Goal: Find specific page/section: Find specific page/section

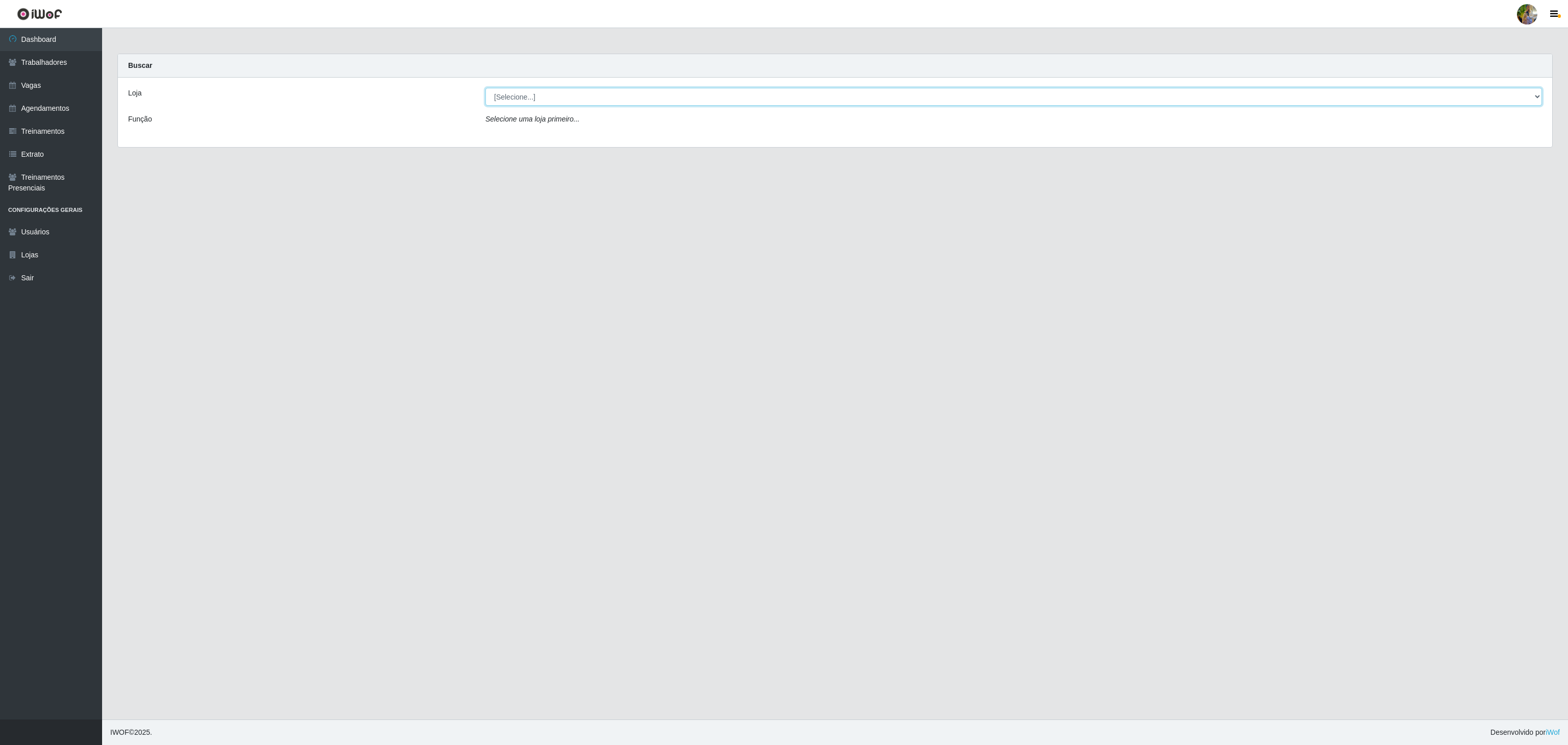
drag, startPoint x: 576, startPoint y: 94, endPoint x: 574, endPoint y: 101, distance: 7.3
click at [576, 94] on select "[Selecione...] Atacado Vem - [GEOGRAPHIC_DATA] 30 Laranjeiras Velha Atacado Vem…" at bounding box center [1013, 96] width 1057 height 18
click at [485, 89] on select "[Selecione...] Atacado Vem - [GEOGRAPHIC_DATA] 30 Laranjeiras Velha Atacado Vem…" at bounding box center [1013, 96] width 1057 height 18
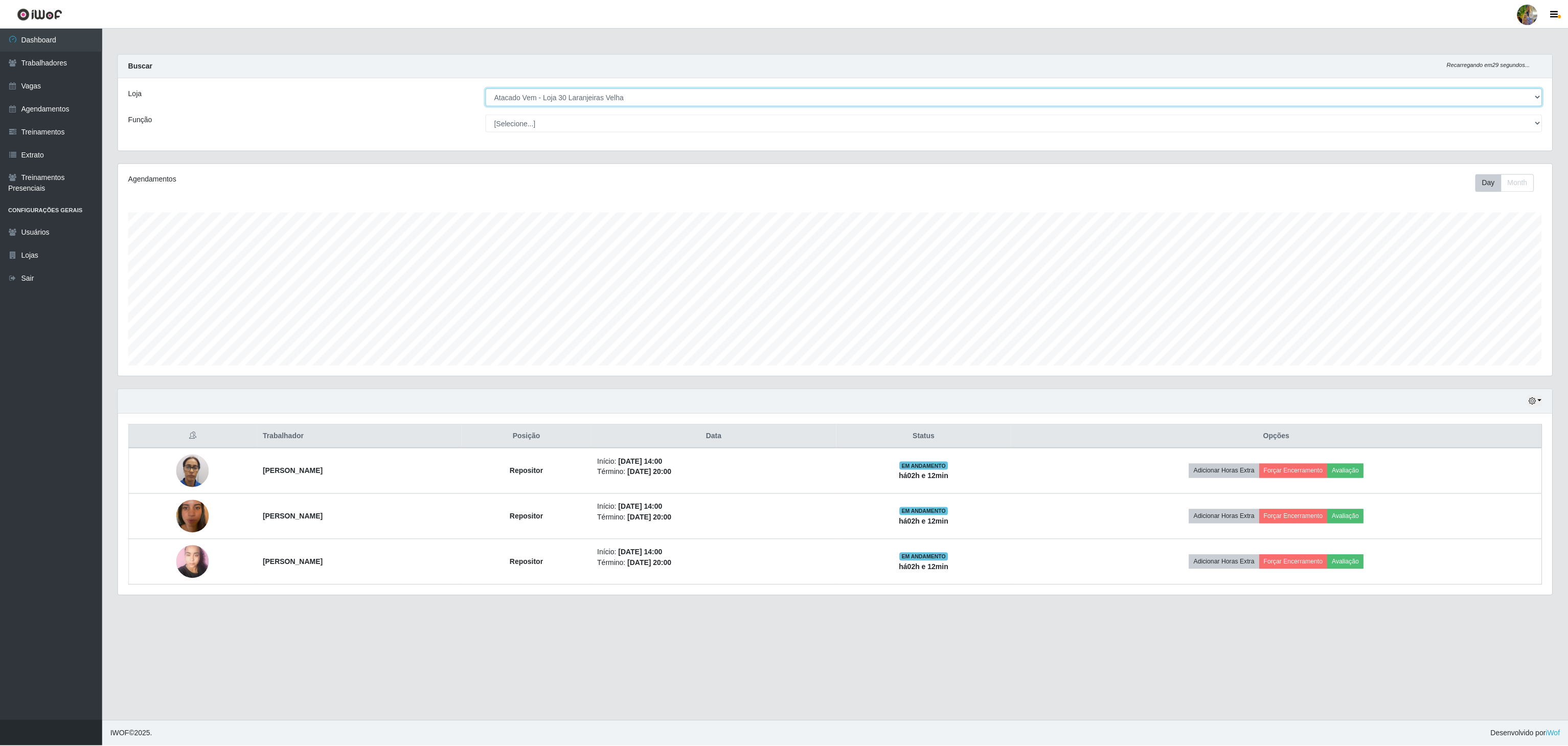
scroll to position [213, 1436]
click at [578, 101] on select "[Selecione...] Atacado Vem - [GEOGRAPHIC_DATA] 30 Laranjeiras Velha Atacado Vem…" at bounding box center [1015, 97] width 1059 height 18
click at [486, 89] on select "[Selecione...] Atacado Vem - [GEOGRAPHIC_DATA] 30 Laranjeiras Velha Atacado Vem…" at bounding box center [1015, 97] width 1059 height 18
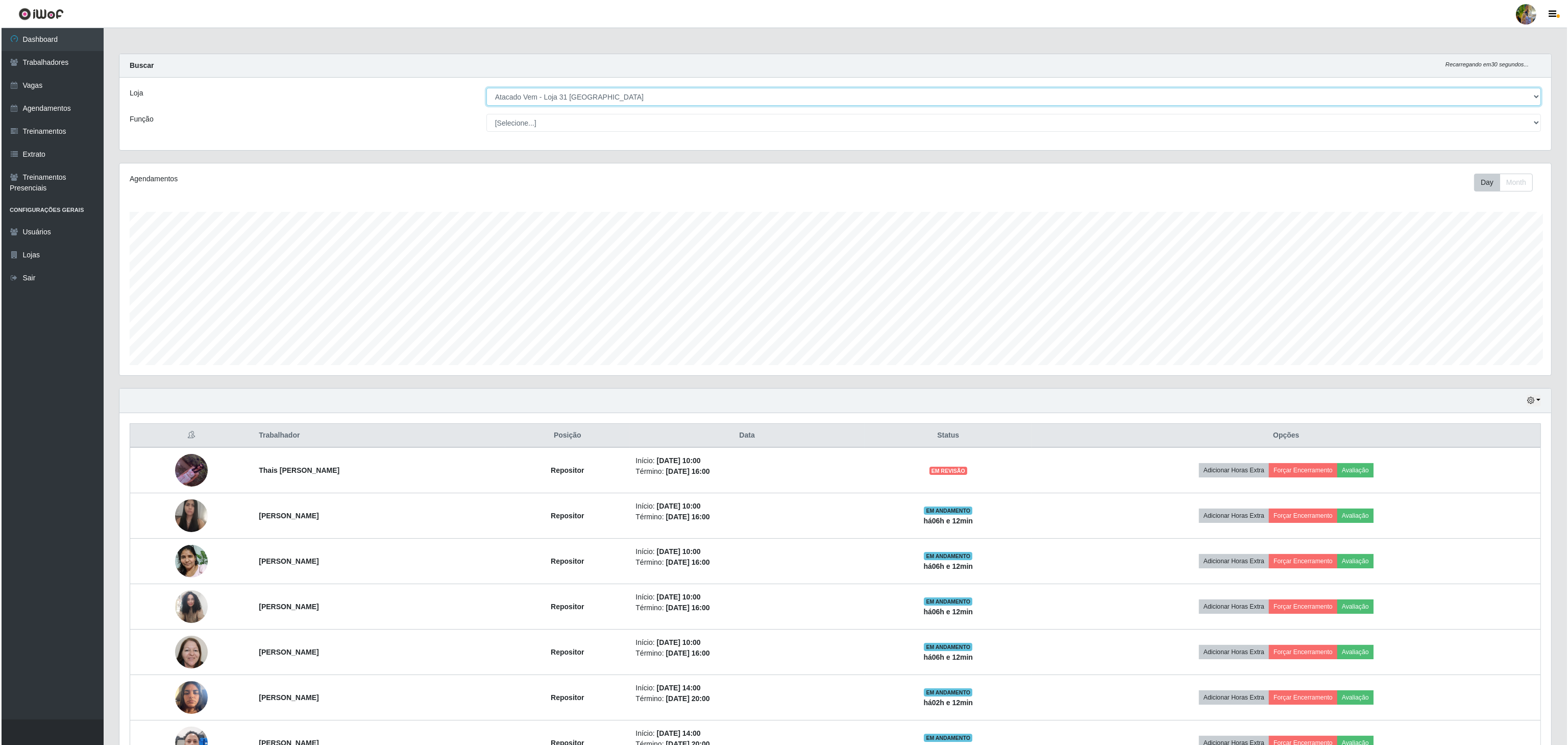
scroll to position [510319, 508987]
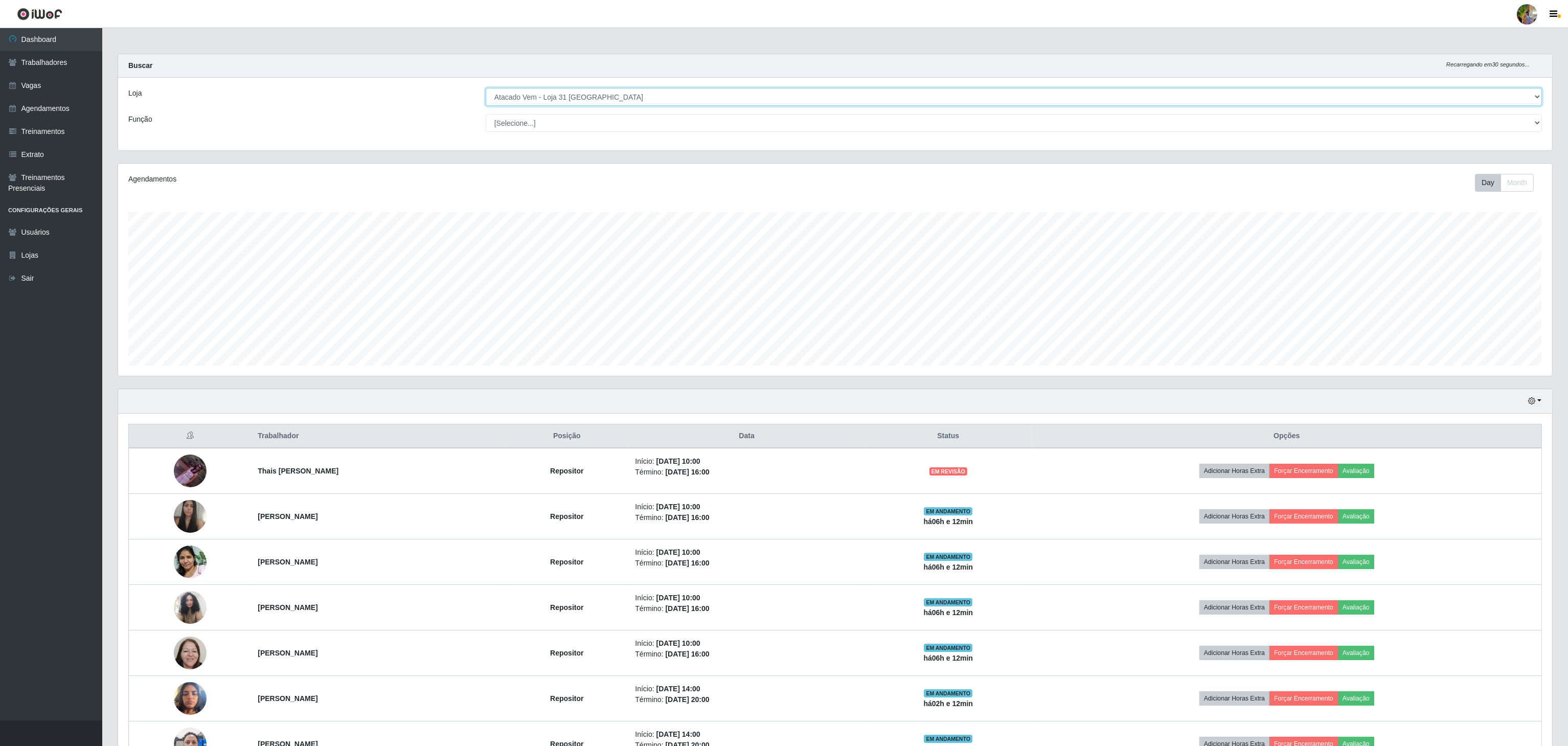
click at [591, 101] on select "[Selecione...] Atacado Vem - [GEOGRAPHIC_DATA] 30 Laranjeiras Velha Atacado Vem…" at bounding box center [1014, 97] width 1056 height 18
click at [486, 89] on select "[Selecione...] Atacado Vem - [GEOGRAPHIC_DATA] 30 Laranjeiras Velha Atacado Vem…" at bounding box center [1014, 97] width 1056 height 18
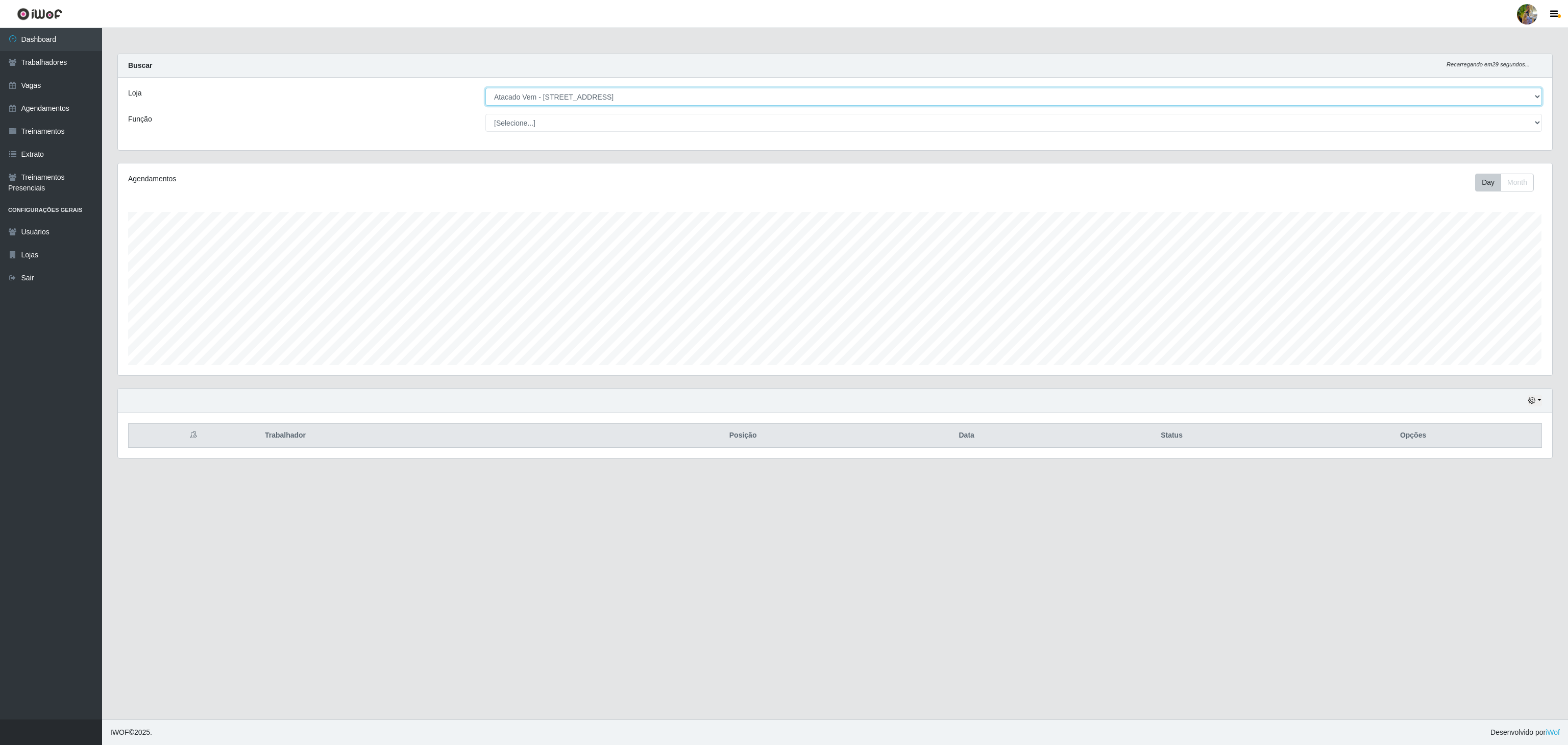
click at [616, 97] on select "[Selecione...] Atacado Vem - [GEOGRAPHIC_DATA] 30 Laranjeiras Velha Atacado Vem…" at bounding box center [1013, 96] width 1057 height 18
click at [485, 89] on select "[Selecione...] Atacado Vem - [GEOGRAPHIC_DATA] 30 Laranjeiras Velha Atacado Vem…" at bounding box center [1013, 96] width 1057 height 18
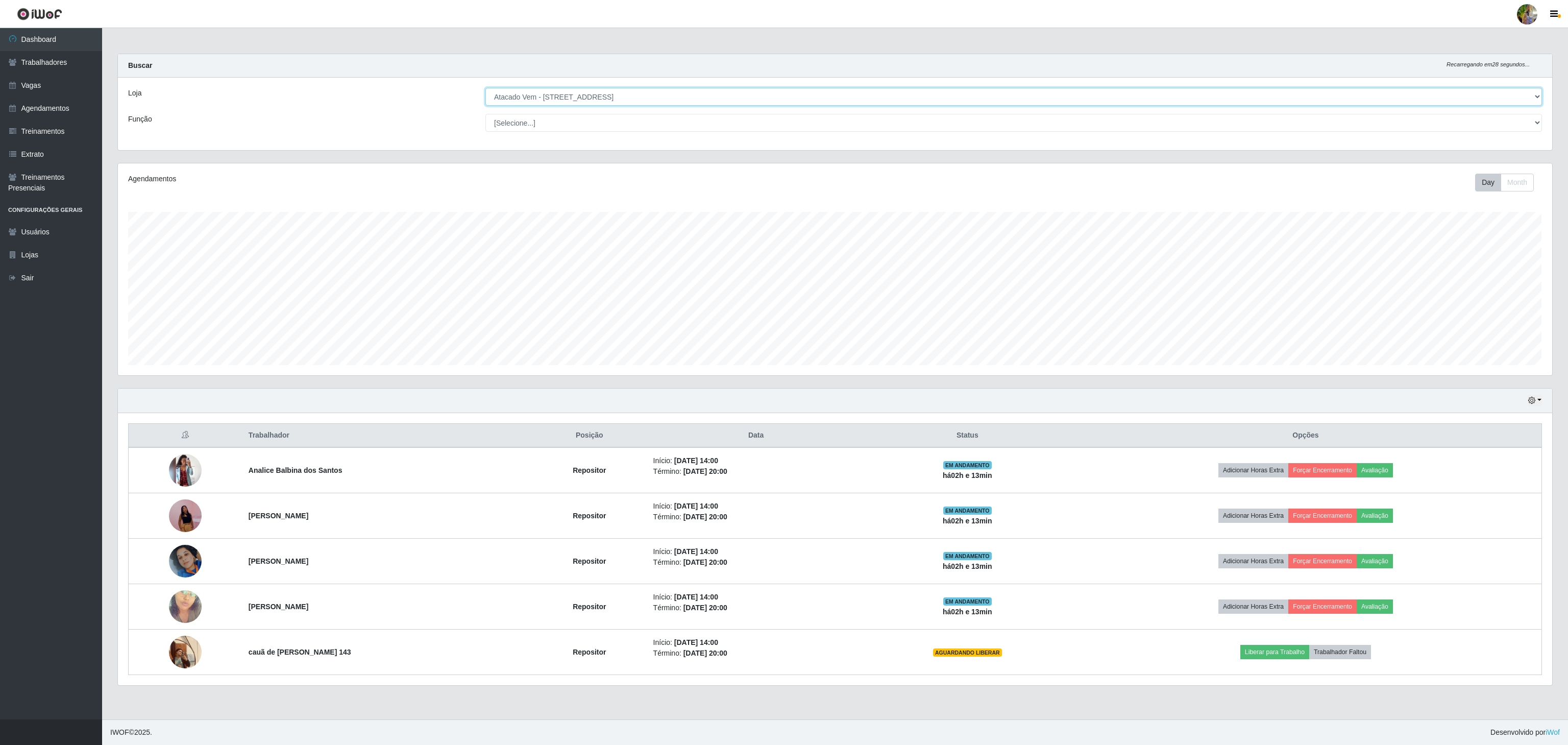
drag, startPoint x: 740, startPoint y: 96, endPoint x: 735, endPoint y: 99, distance: 5.8
click at [740, 97] on select "[Selecione...] Atacado Vem - [GEOGRAPHIC_DATA] 30 Laranjeiras Velha Atacado Vem…" at bounding box center [1013, 96] width 1057 height 18
click at [485, 89] on select "[Selecione...] Atacado Vem - [GEOGRAPHIC_DATA] 30 Laranjeiras Velha Atacado Vem…" at bounding box center [1013, 96] width 1057 height 18
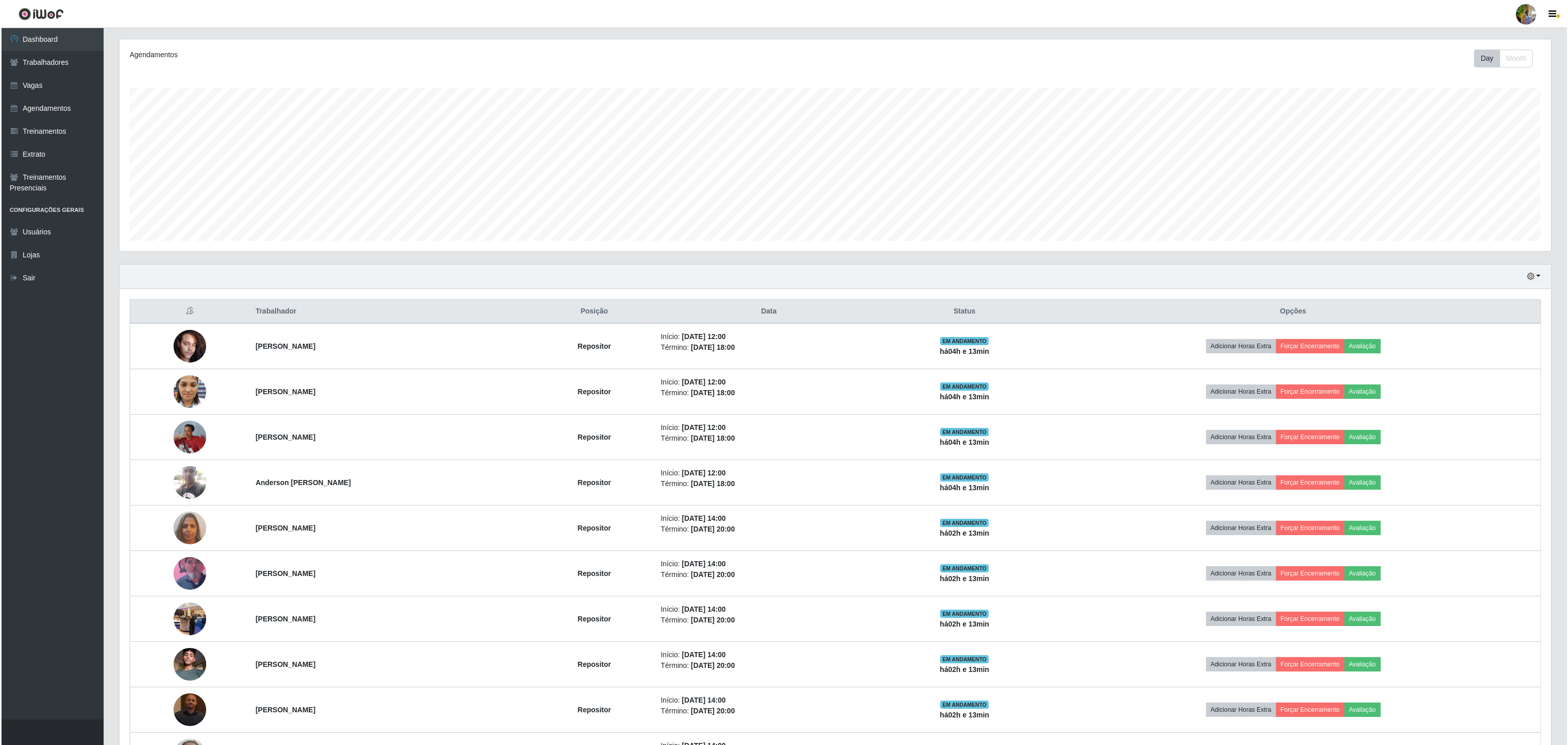
scroll to position [0, 0]
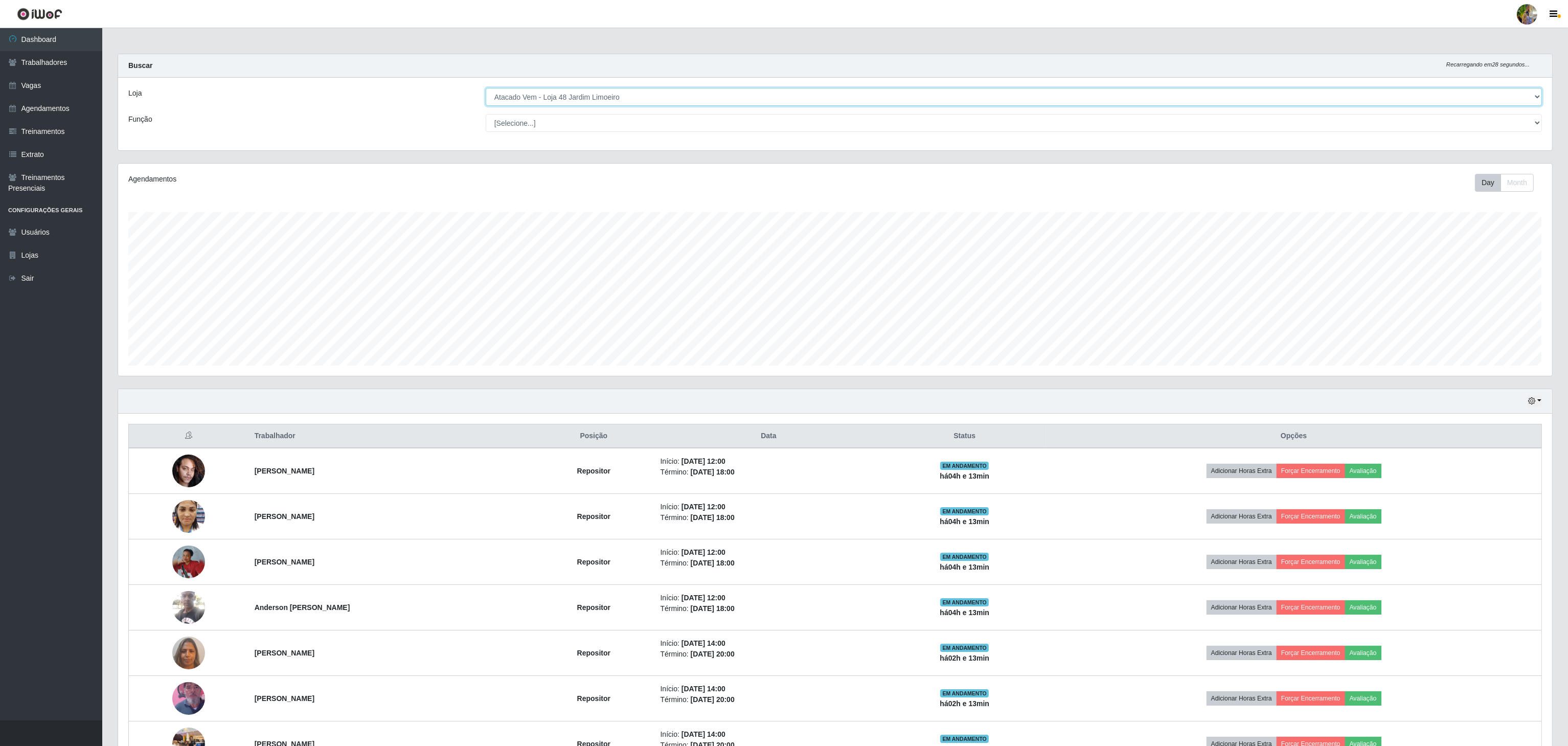
click at [615, 90] on select "[Selecione...] Atacado Vem - [GEOGRAPHIC_DATA] 30 Laranjeiras Velha Atacado Vem…" at bounding box center [1014, 97] width 1056 height 18
click at [486, 89] on select "[Selecione...] Atacado Vem - [GEOGRAPHIC_DATA] 30 Laranjeiras Velha Atacado Vem…" at bounding box center [1014, 97] width 1056 height 18
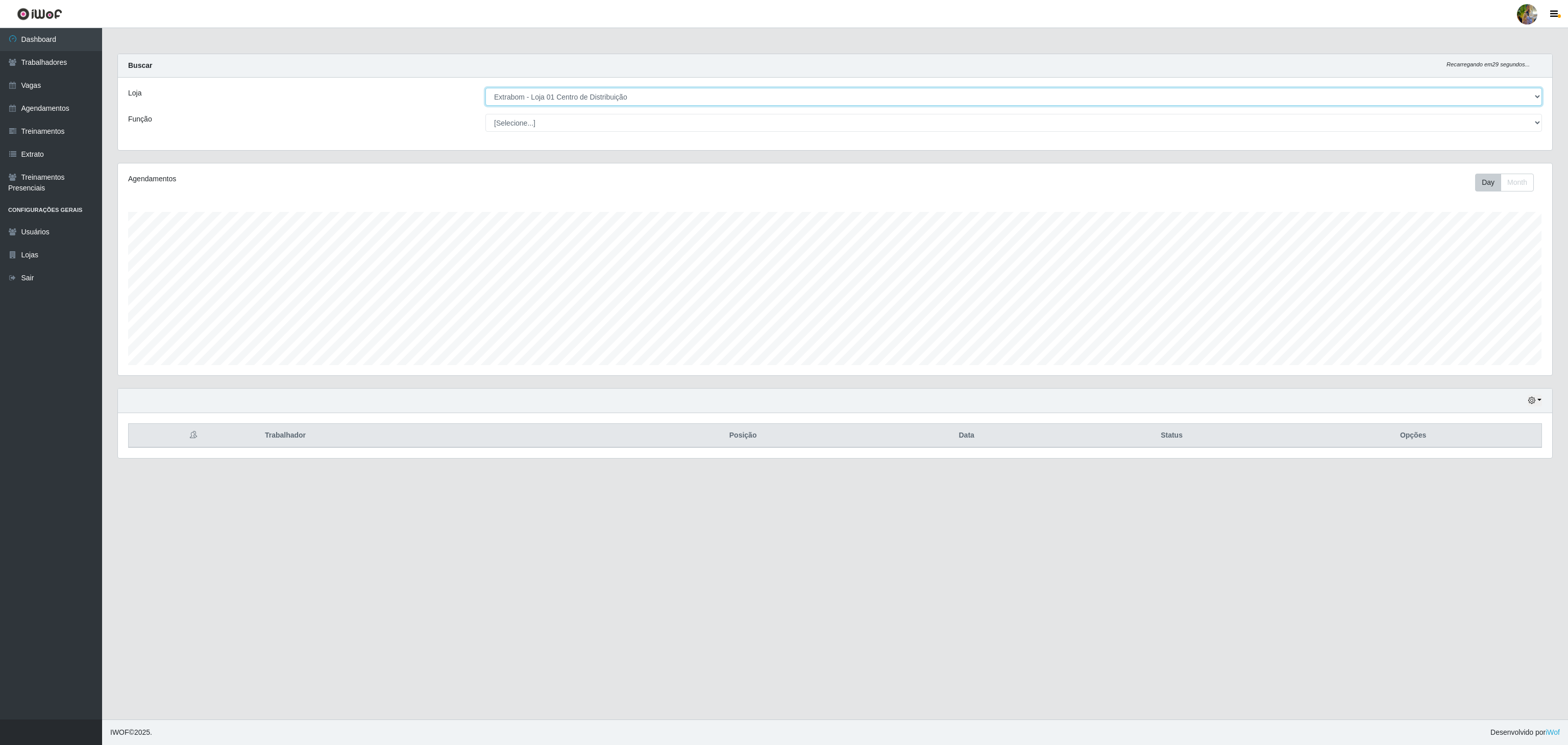
drag, startPoint x: 614, startPoint y: 95, endPoint x: 618, endPoint y: 101, distance: 7.2
click at [614, 95] on select "[Selecione...] Atacado Vem - [GEOGRAPHIC_DATA] 30 Laranjeiras Velha Atacado Vem…" at bounding box center [1013, 96] width 1057 height 18
click at [485, 89] on select "[Selecione...] Atacado Vem - [GEOGRAPHIC_DATA] 30 Laranjeiras Velha Atacado Vem…" at bounding box center [1013, 96] width 1057 height 18
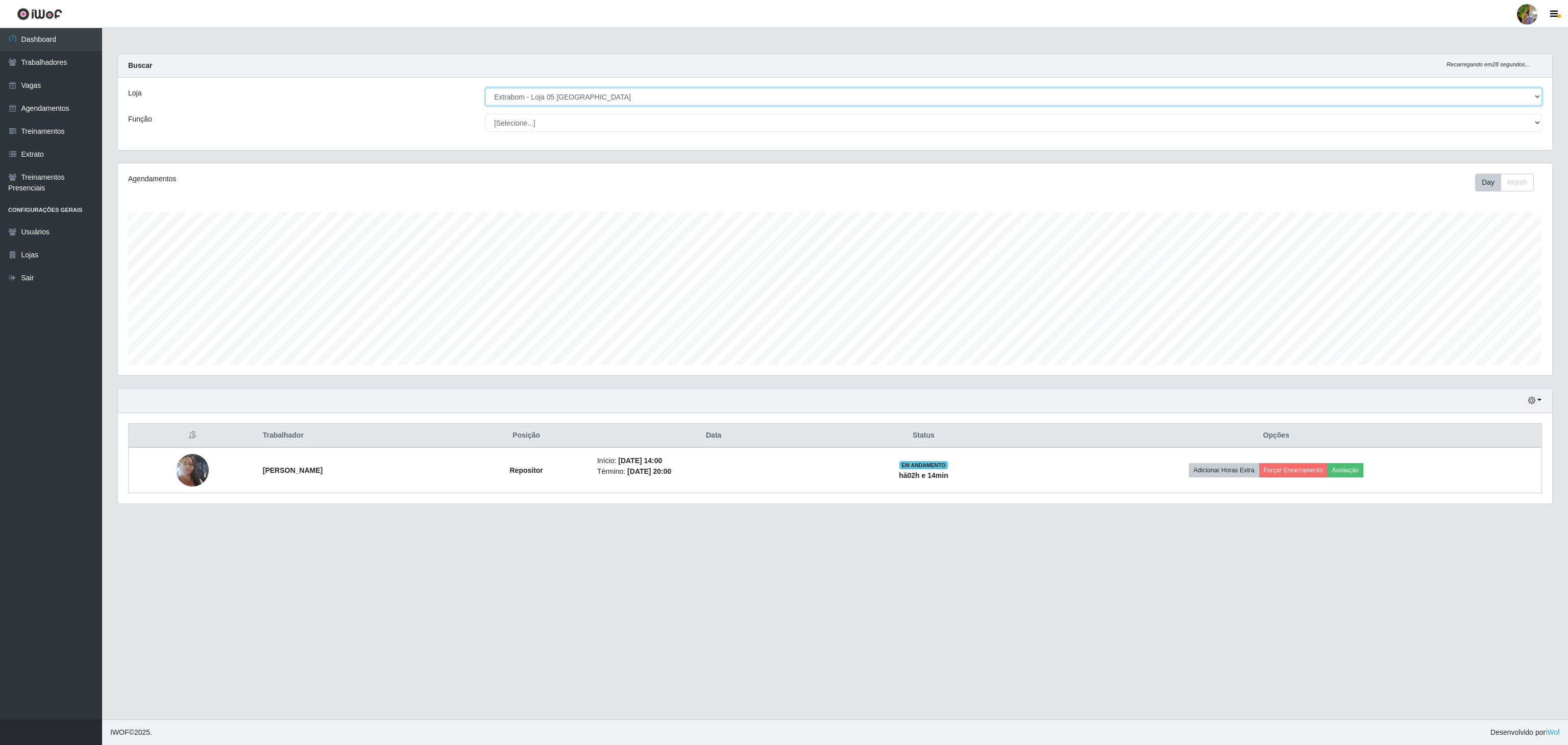
click at [748, 96] on select "[Selecione...] Atacado Vem - [GEOGRAPHIC_DATA] 30 Laranjeiras Velha Atacado Vem…" at bounding box center [1013, 96] width 1057 height 18
click at [485, 89] on select "[Selecione...] Atacado Vem - [GEOGRAPHIC_DATA] 30 Laranjeiras Velha Atacado Vem…" at bounding box center [1013, 96] width 1057 height 18
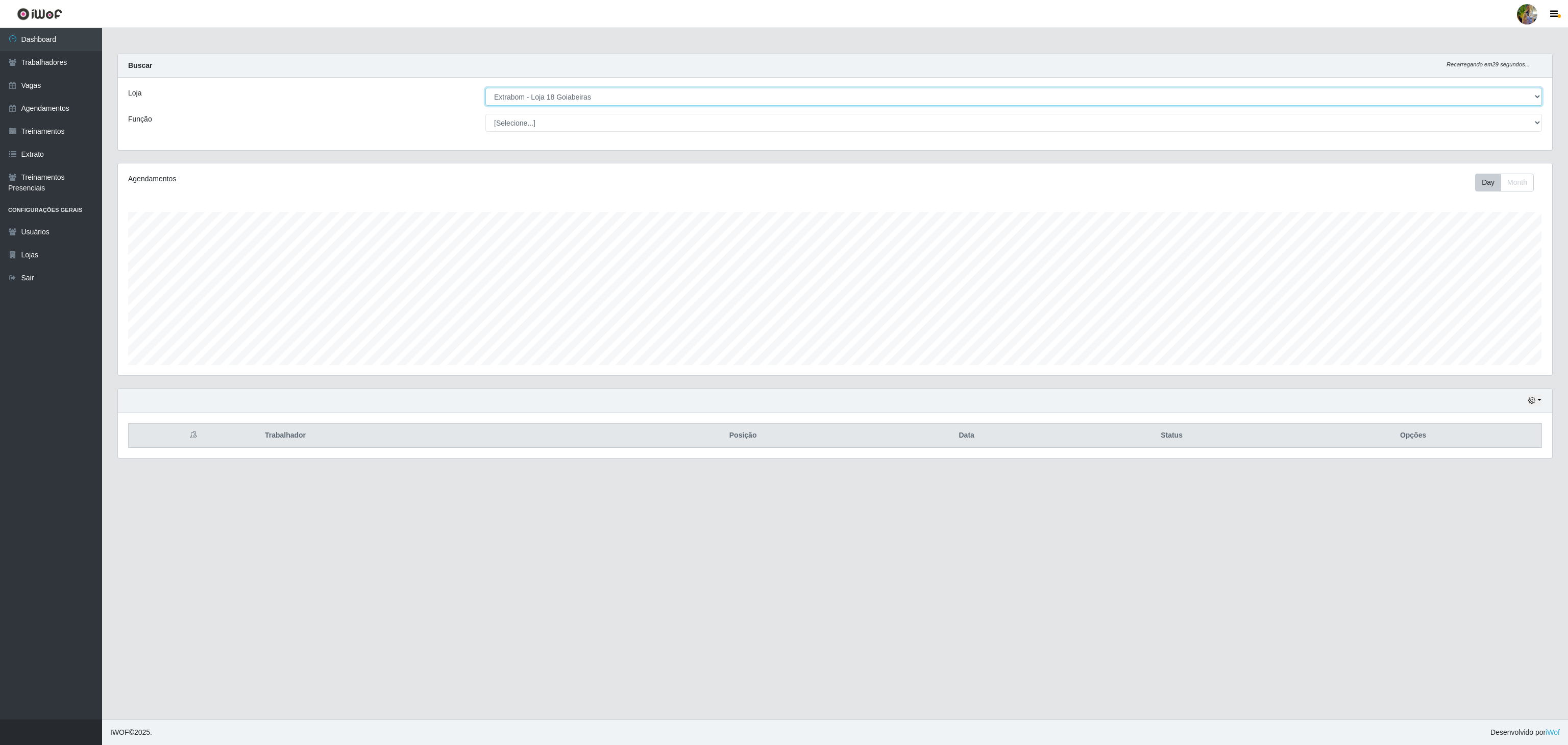
click at [643, 96] on select "[Selecione...] Atacado Vem - [GEOGRAPHIC_DATA] 30 Laranjeiras Velha Atacado Vem…" at bounding box center [1013, 96] width 1057 height 18
click at [485, 89] on select "[Selecione...] Atacado Vem - [GEOGRAPHIC_DATA] 30 Laranjeiras Velha Atacado Vem…" at bounding box center [1013, 96] width 1057 height 18
drag, startPoint x: 647, startPoint y: 90, endPoint x: 647, endPoint y: 103, distance: 13.0
click at [647, 90] on select "[Selecione...] Atacado Vem - [GEOGRAPHIC_DATA] 30 Laranjeiras Velha Atacado Vem…" at bounding box center [1013, 96] width 1057 height 18
click at [485, 89] on select "[Selecione...] Atacado Vem - [GEOGRAPHIC_DATA] 30 Laranjeiras Velha Atacado Vem…" at bounding box center [1013, 96] width 1057 height 18
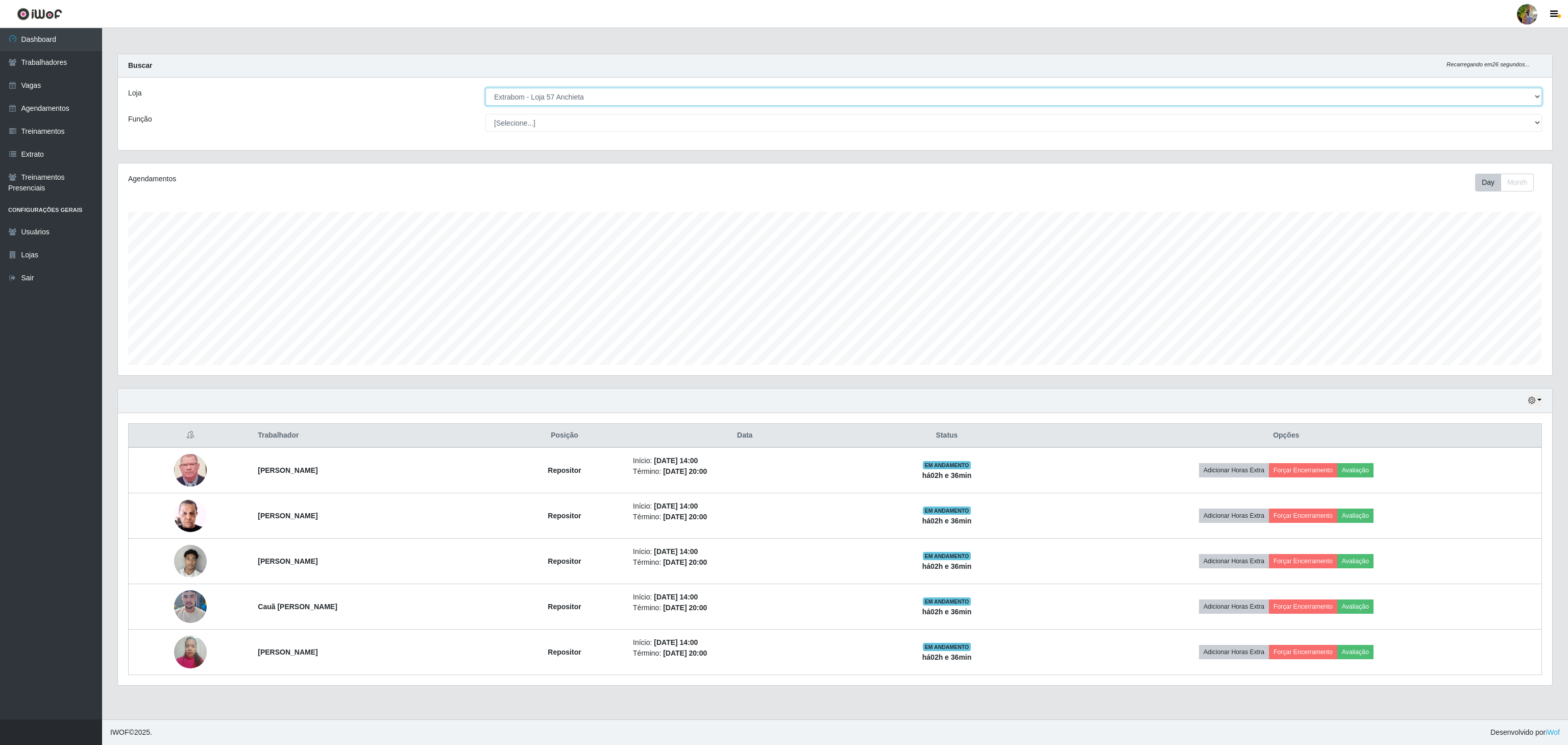
click at [670, 93] on select "[Selecione...] Atacado Vem - [GEOGRAPHIC_DATA] 30 Laranjeiras Velha Atacado Vem…" at bounding box center [1013, 96] width 1057 height 18
select select "461"
click at [485, 89] on select "[Selecione...] Atacado Vem - [GEOGRAPHIC_DATA] 30 Laranjeiras Velha Atacado Vem…" at bounding box center [1013, 96] width 1057 height 18
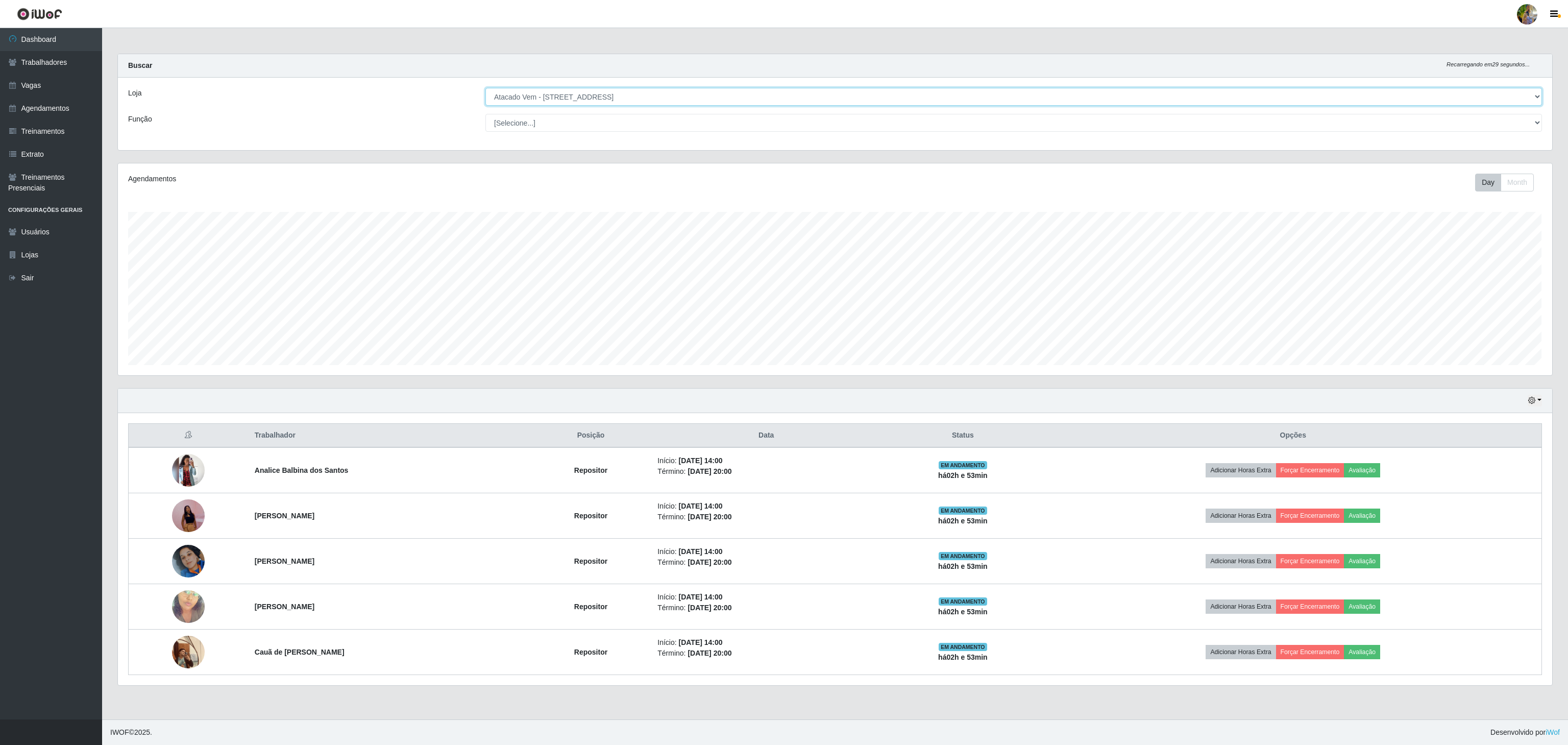
click at [627, 99] on select "[Selecione...] Atacado Vem - [GEOGRAPHIC_DATA] 30 Laranjeiras Velha Atacado Vem…" at bounding box center [1013, 96] width 1057 height 18
